Goal: Register for event/course

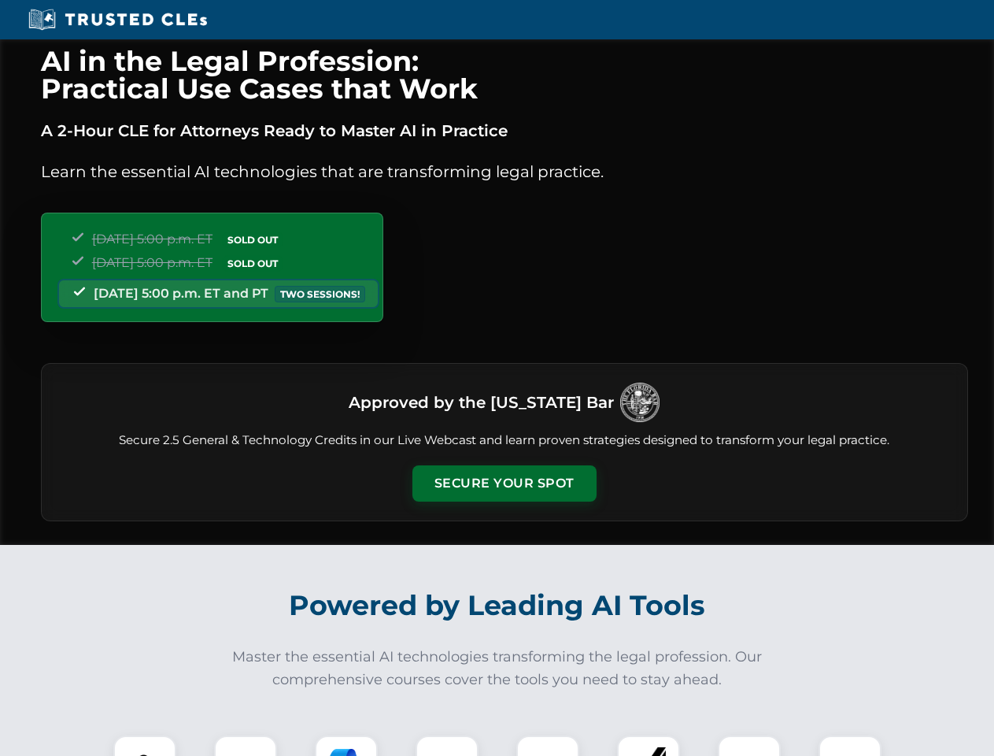
click at [504, 483] on button "Secure Your Spot" at bounding box center [504, 483] width 184 height 36
click at [145, 745] on img at bounding box center [145, 767] width 46 height 46
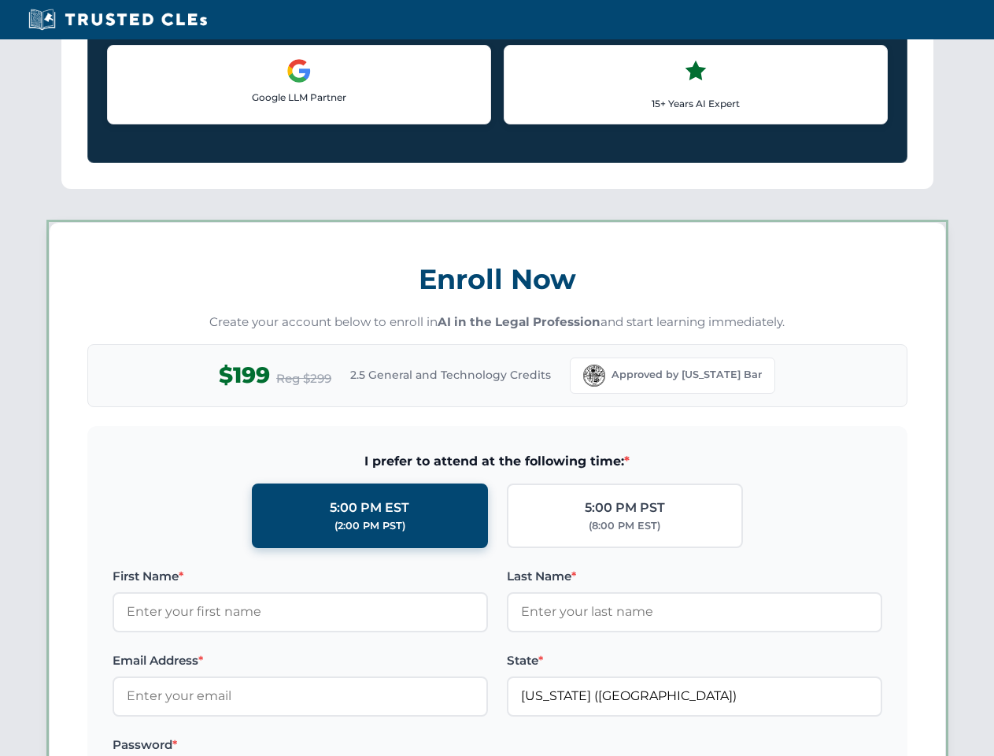
click at [447, 745] on label "Password *" at bounding box center [300, 744] width 375 height 19
